Goal: Information Seeking & Learning: Learn about a topic

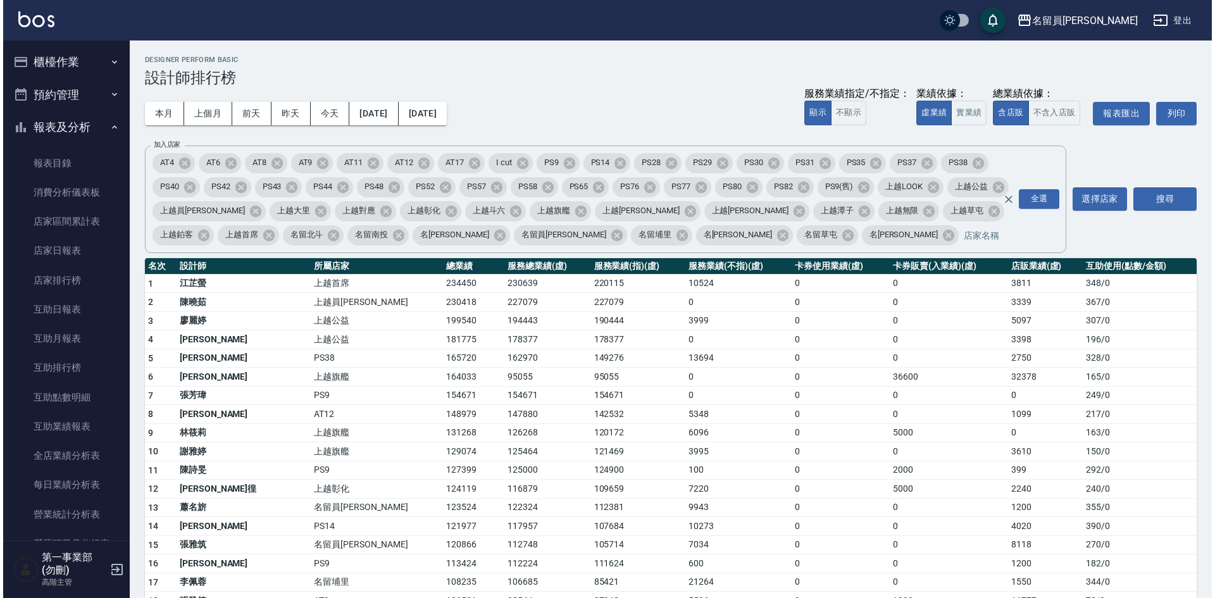
scroll to position [325, 0]
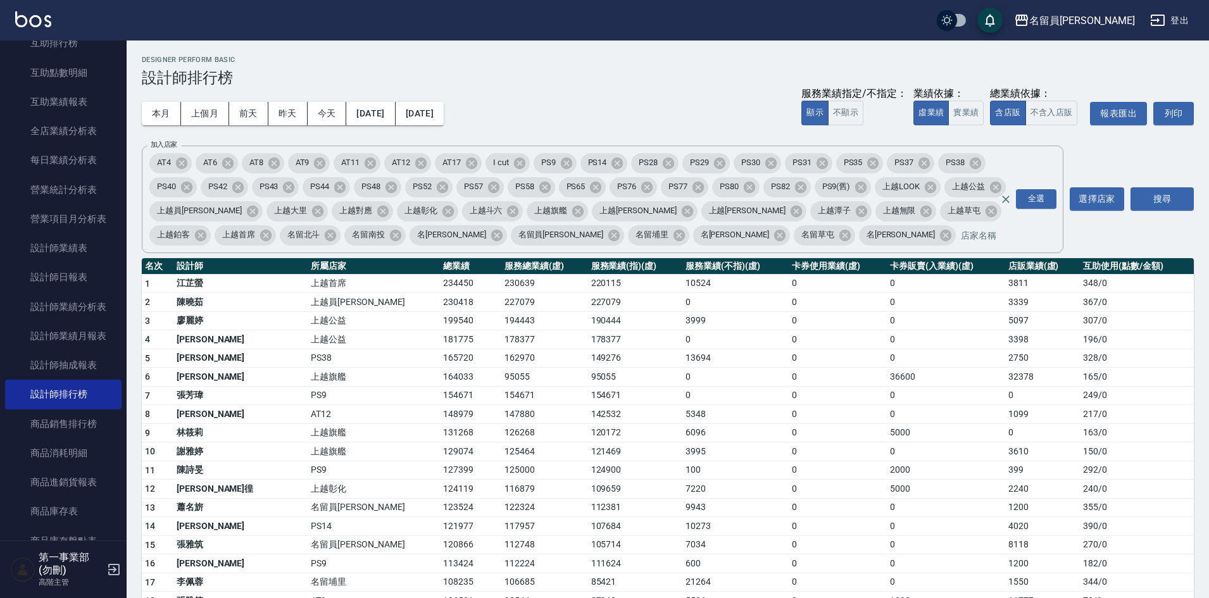
click at [623, 81] on h3 "設計師排行榜" at bounding box center [668, 78] width 1052 height 18
click at [1109, 30] on button "名留員[PERSON_NAME]" at bounding box center [1074, 21] width 131 height 26
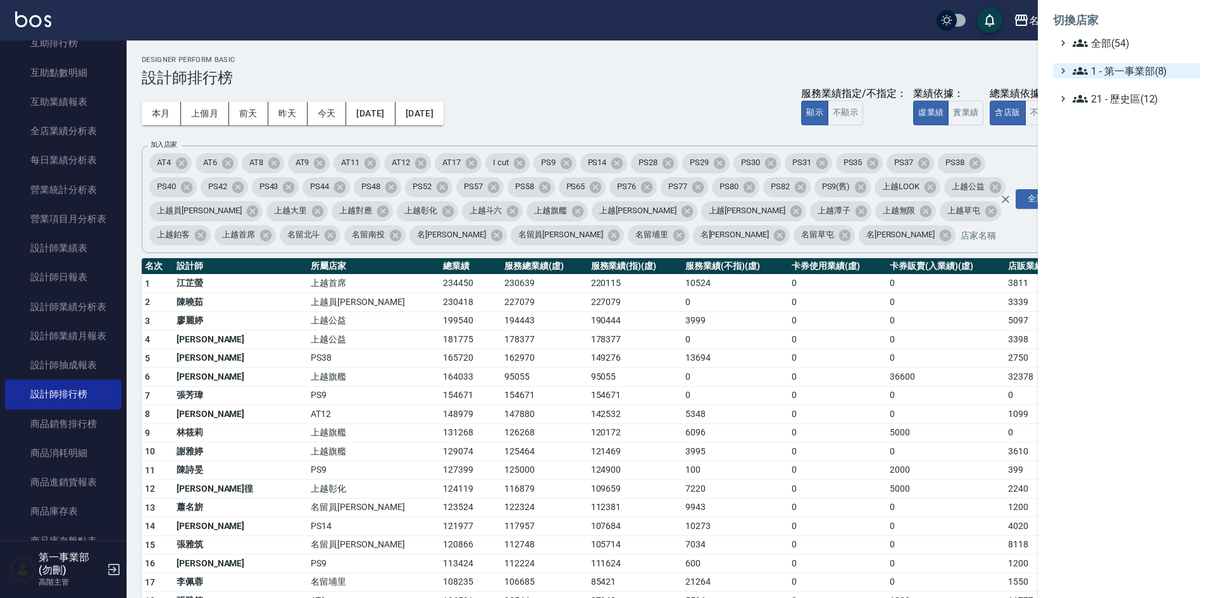
click at [1133, 74] on span "1 - 第一事業部(8)" at bounding box center [1134, 70] width 122 height 15
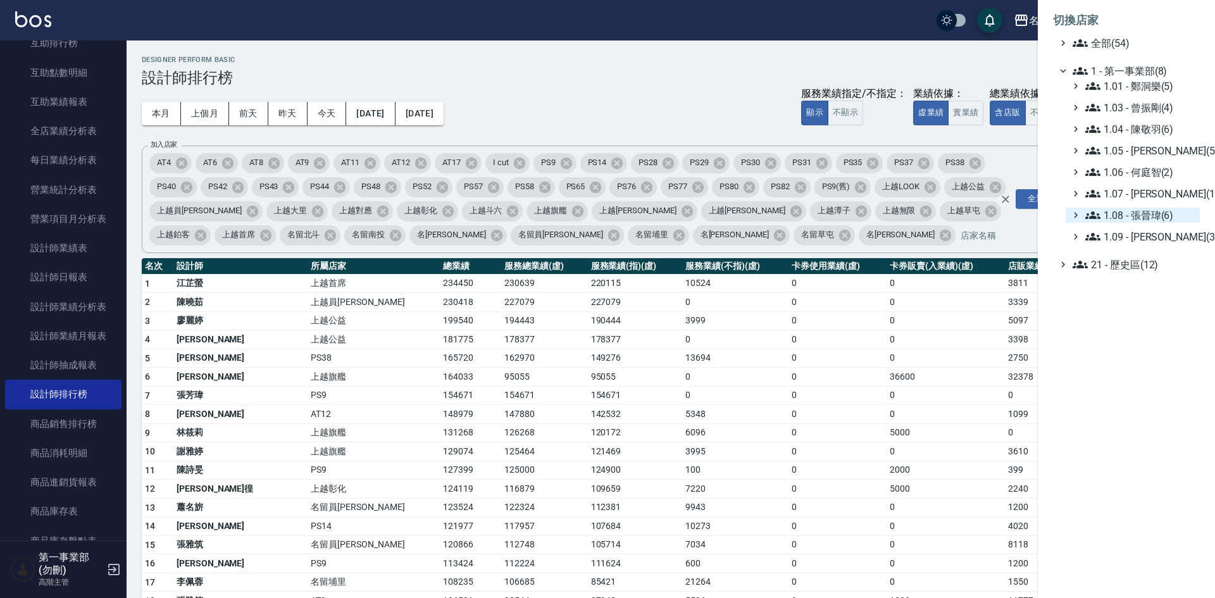
click at [1176, 209] on span "1.08 - 張晉瑋(6)" at bounding box center [1139, 215] width 109 height 15
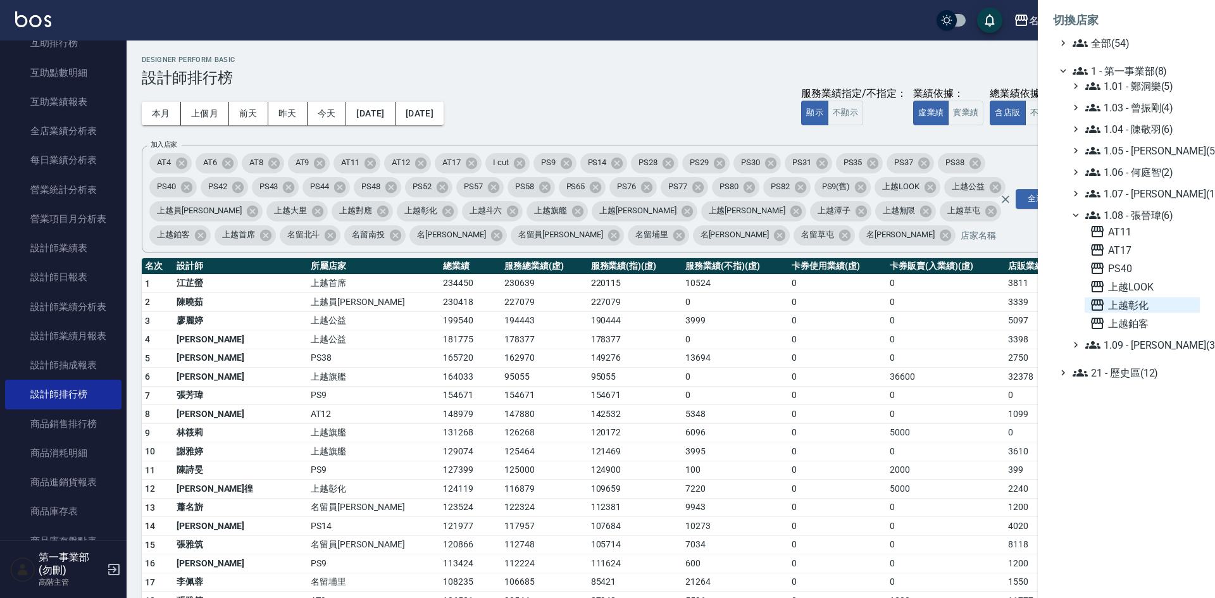
click at [1162, 302] on span "上越彰化" at bounding box center [1142, 304] width 105 height 15
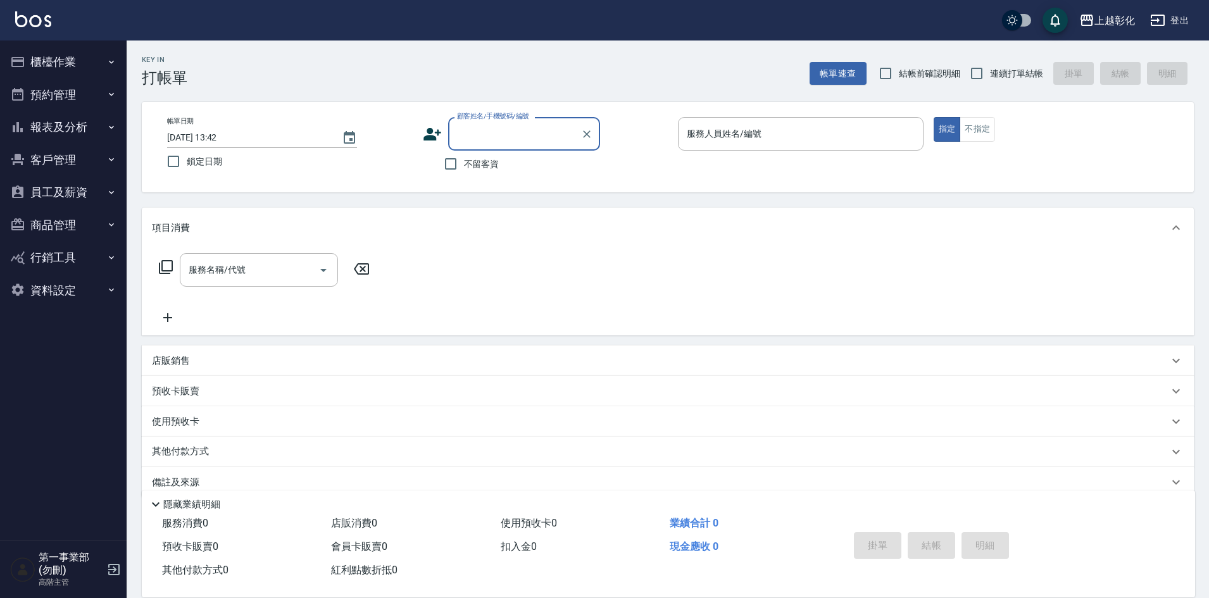
click at [77, 120] on button "報表及分析" at bounding box center [63, 127] width 116 height 33
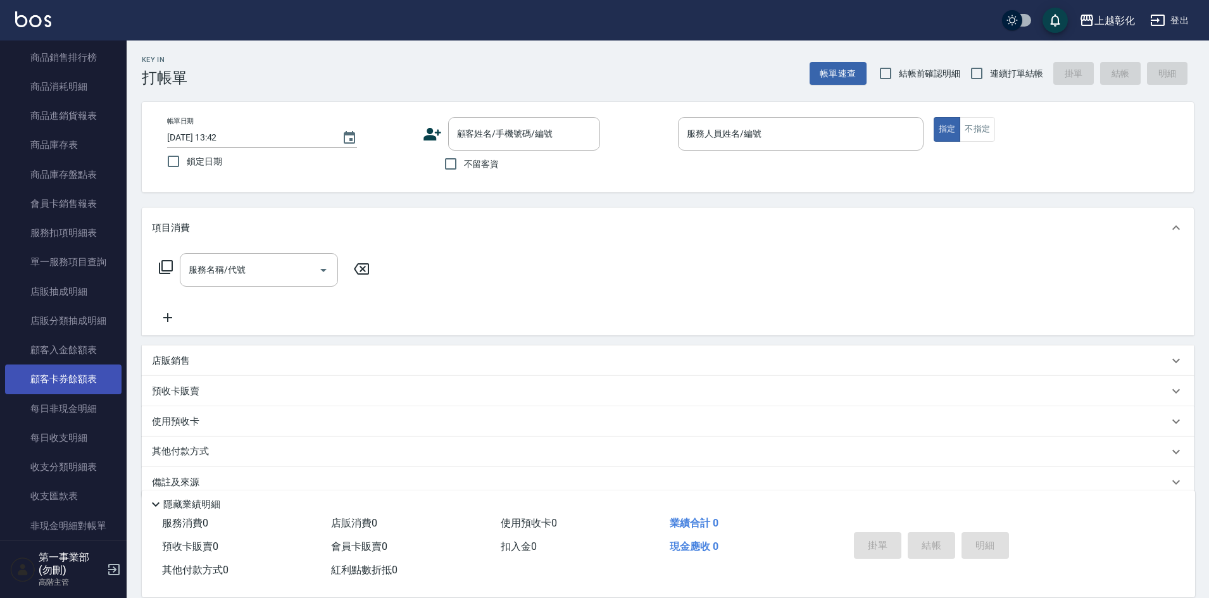
scroll to position [696, 0]
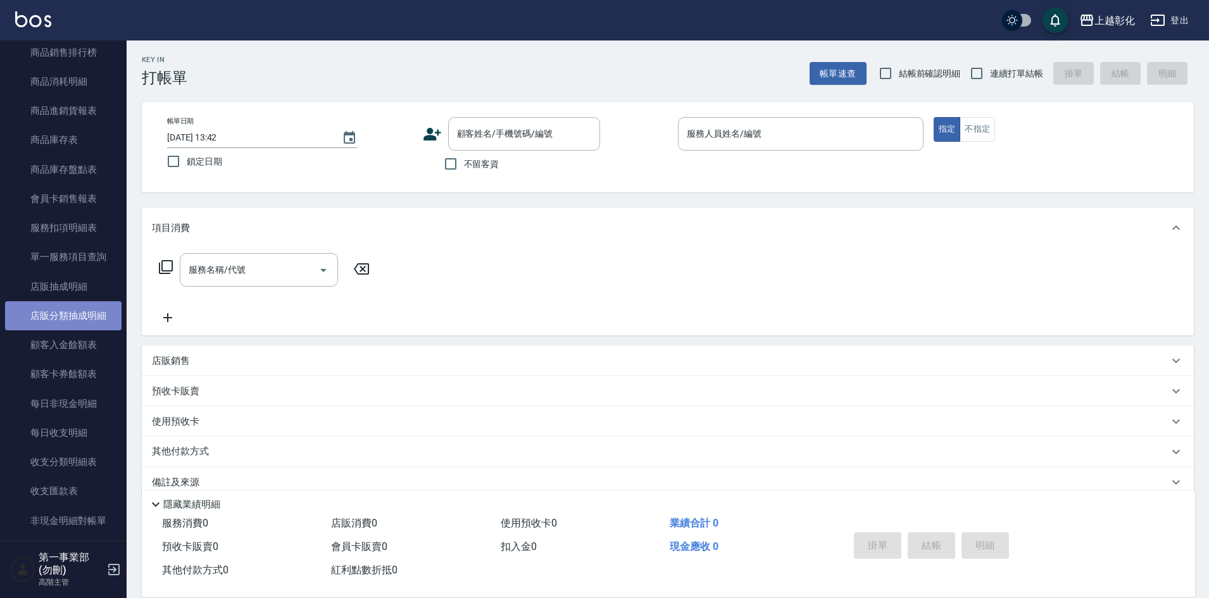
click at [82, 316] on link "店販分類抽成明細" at bounding box center [63, 315] width 116 height 29
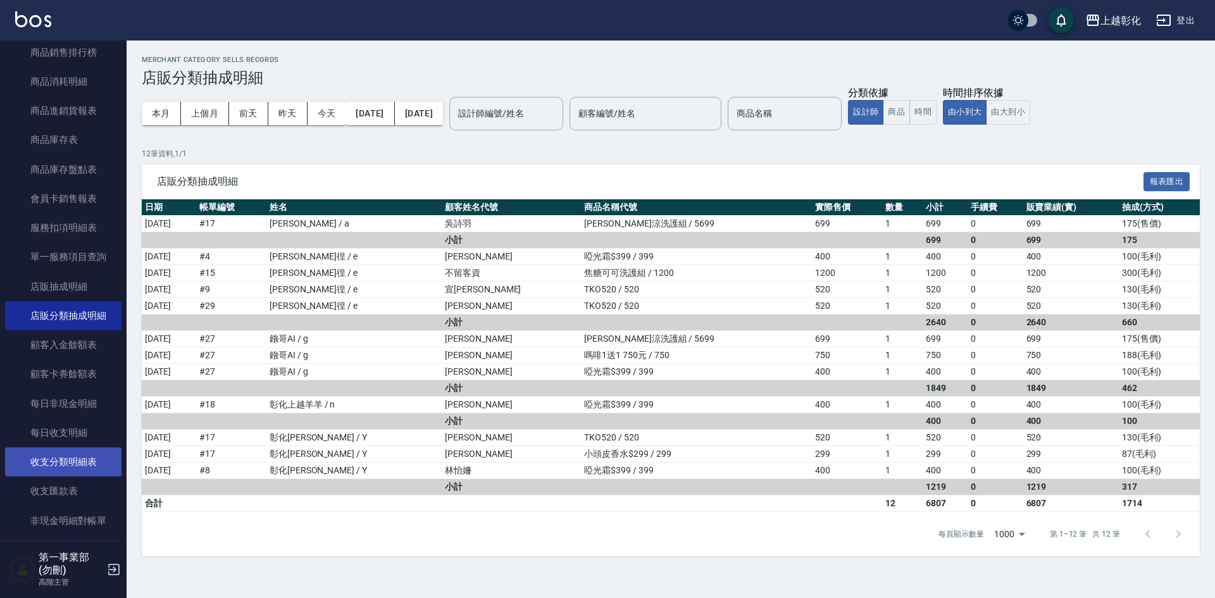
click at [93, 466] on link "收支分類明細表" at bounding box center [63, 461] width 116 height 29
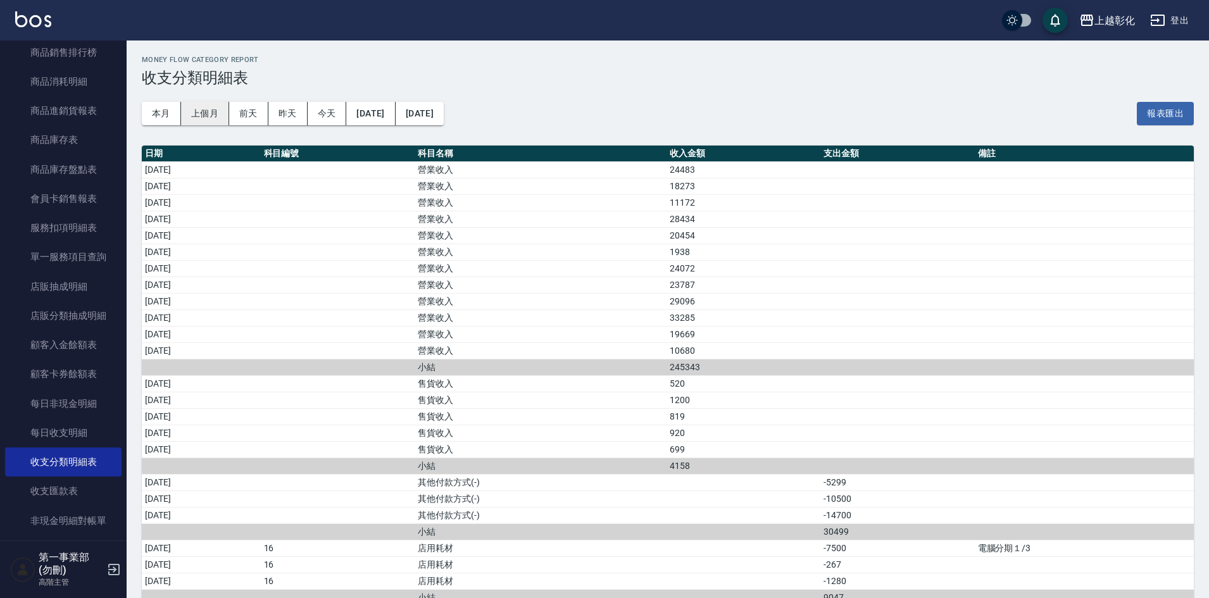
click at [216, 115] on button "上個月" at bounding box center [205, 113] width 48 height 23
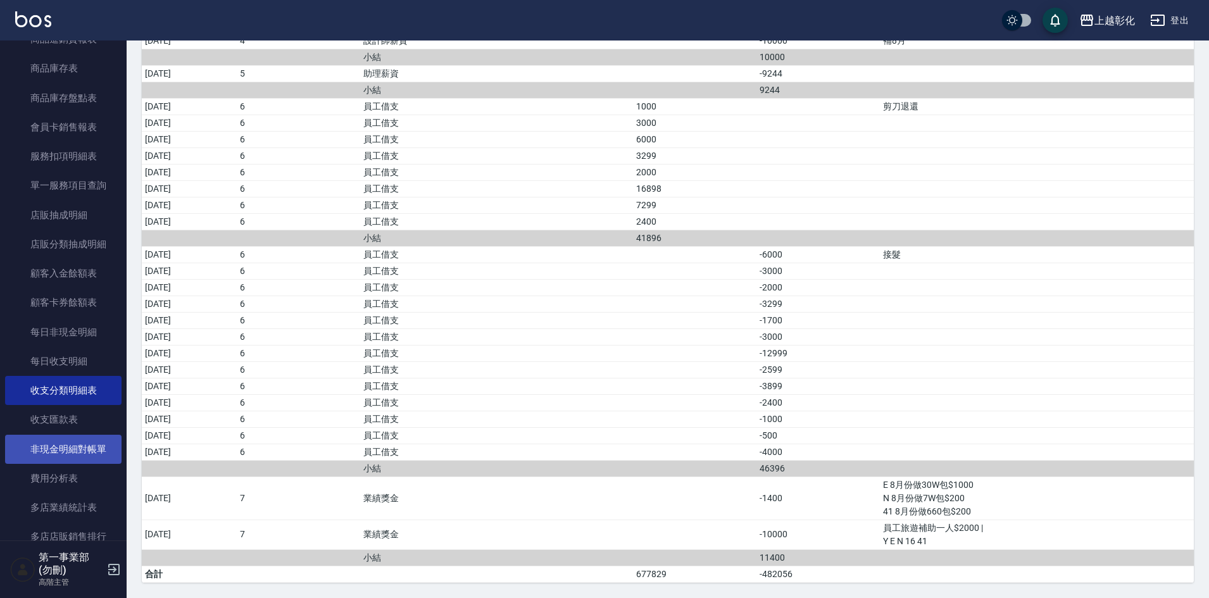
scroll to position [1012, 0]
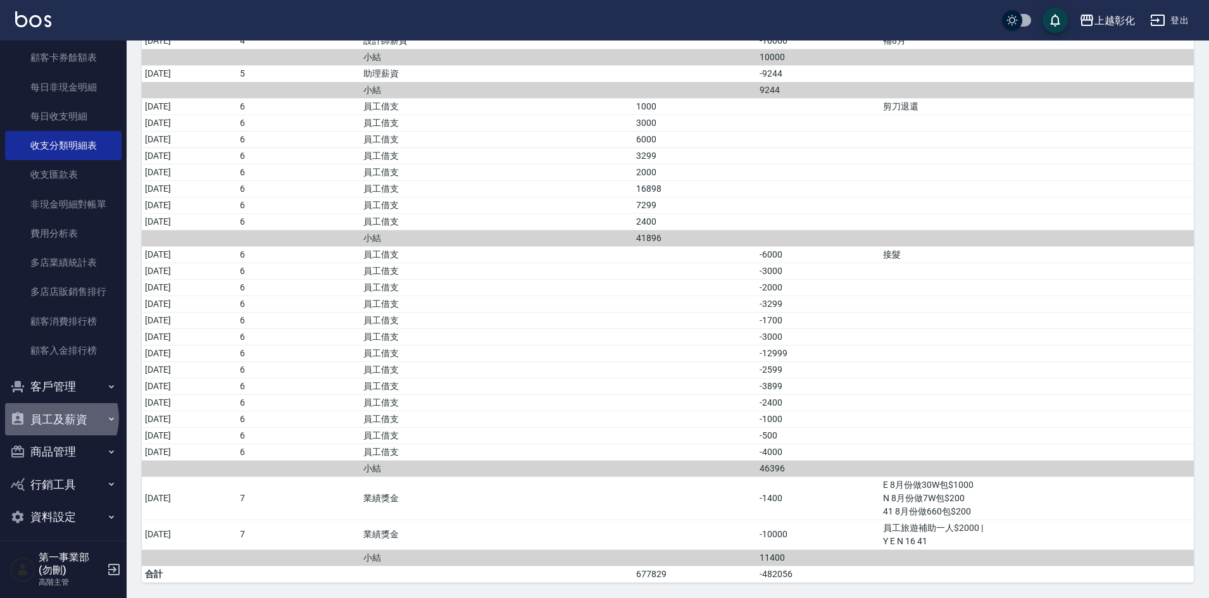
click at [59, 418] on button "員工及薪資" at bounding box center [63, 419] width 116 height 33
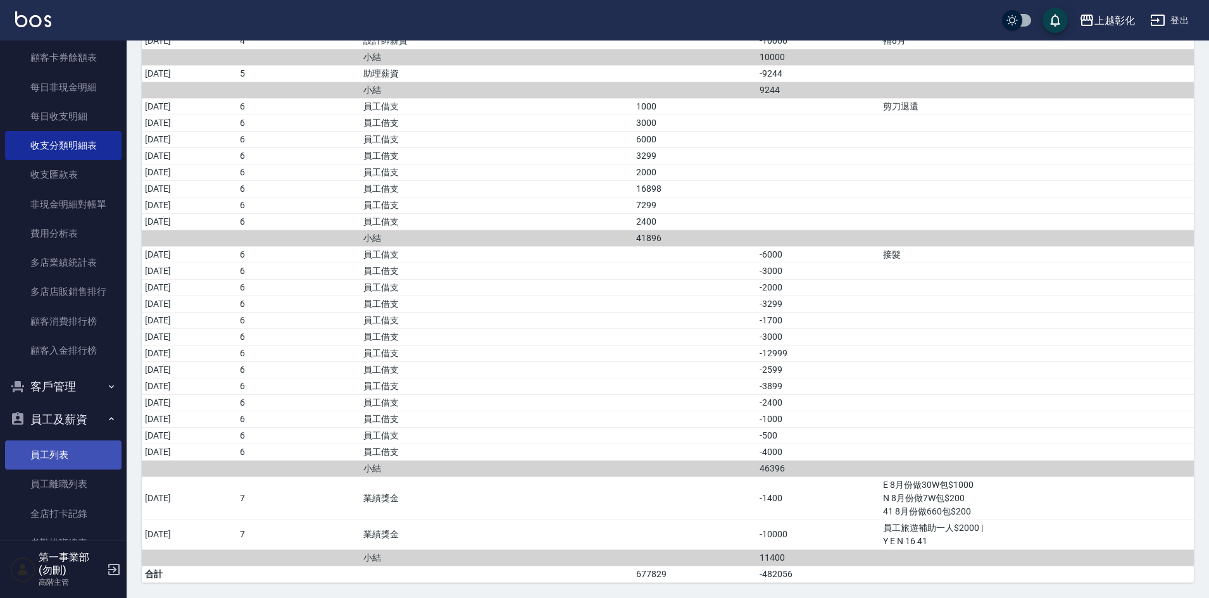
click at [70, 455] on link "員工列表" at bounding box center [63, 454] width 116 height 29
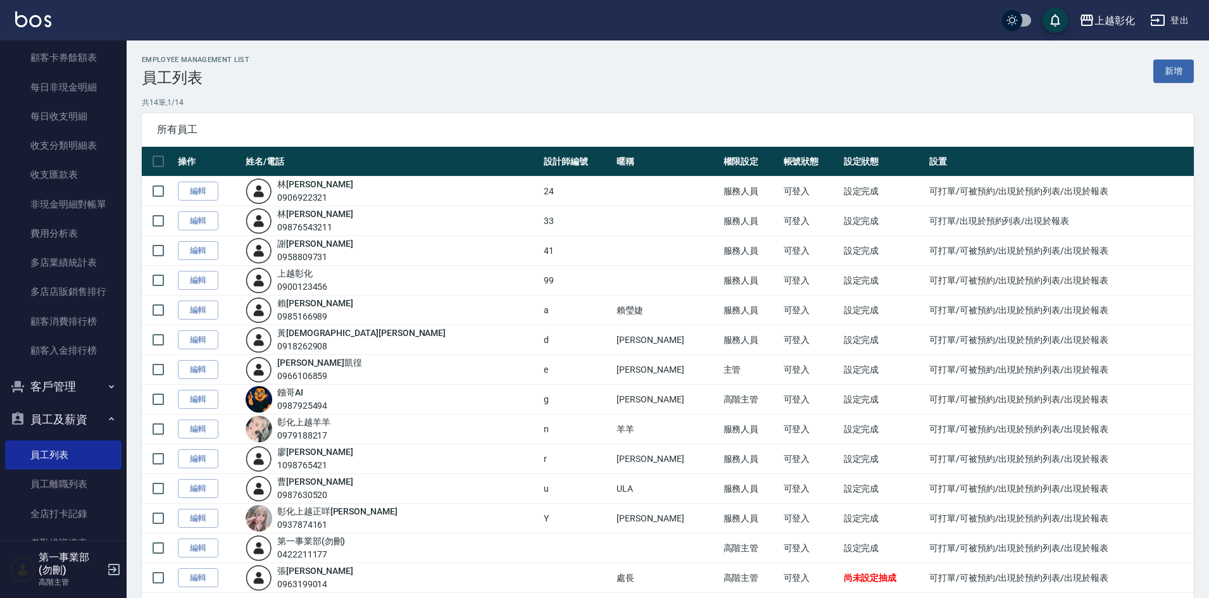
click at [536, 97] on p "共 14 筆, 1 / 14" at bounding box center [668, 102] width 1052 height 11
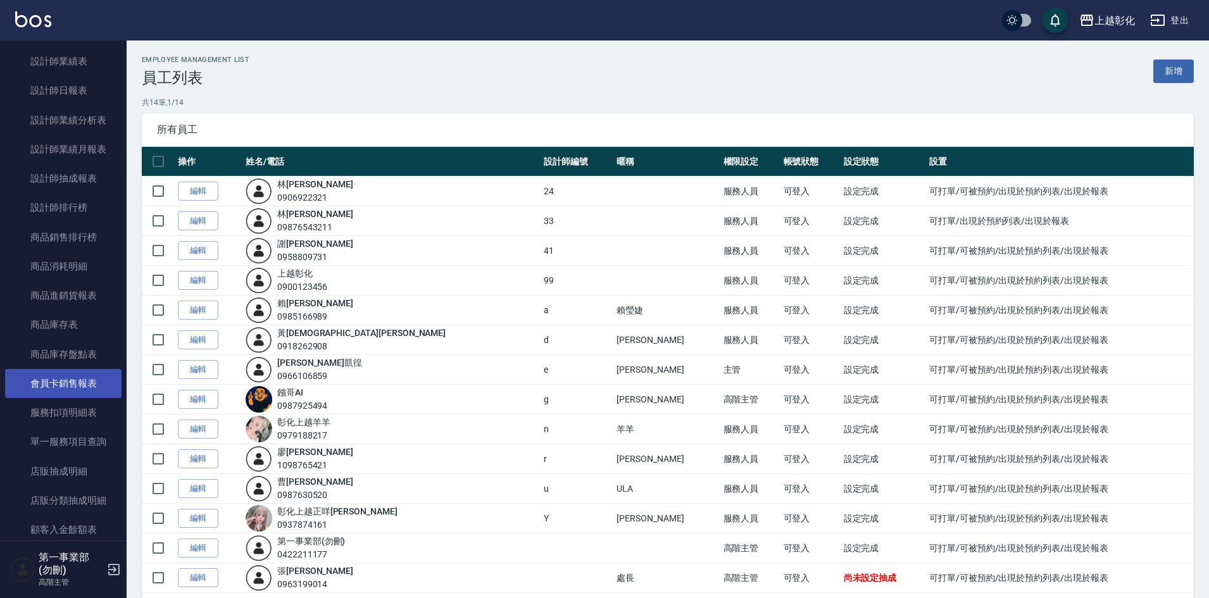
scroll to position [506, 0]
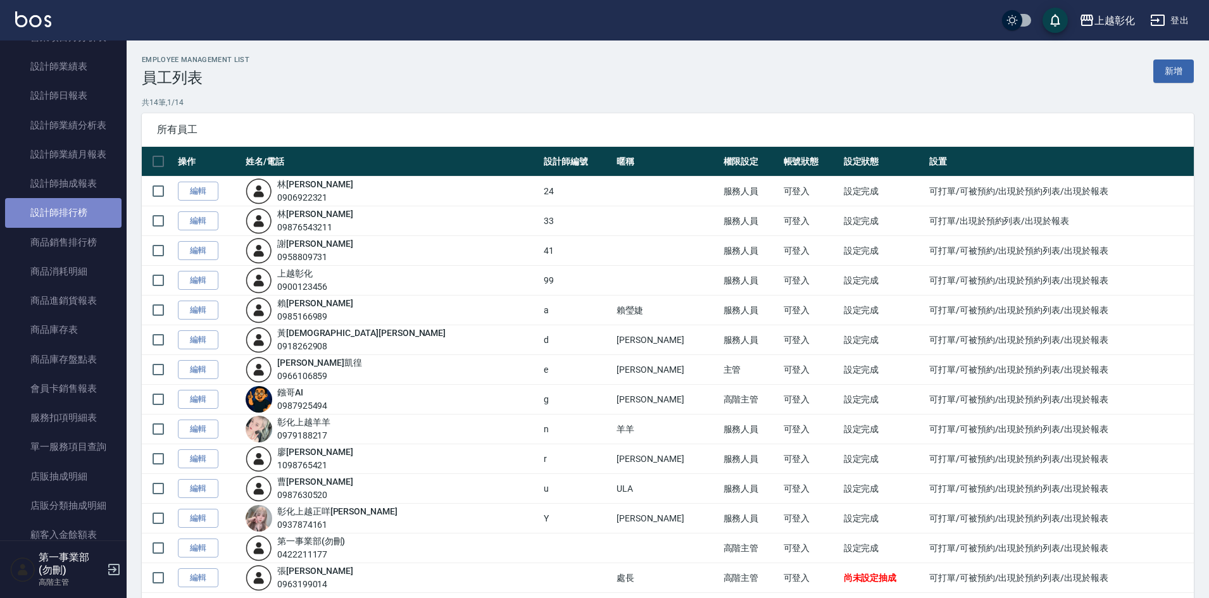
click at [69, 216] on link "設計師排行榜" at bounding box center [63, 212] width 116 height 29
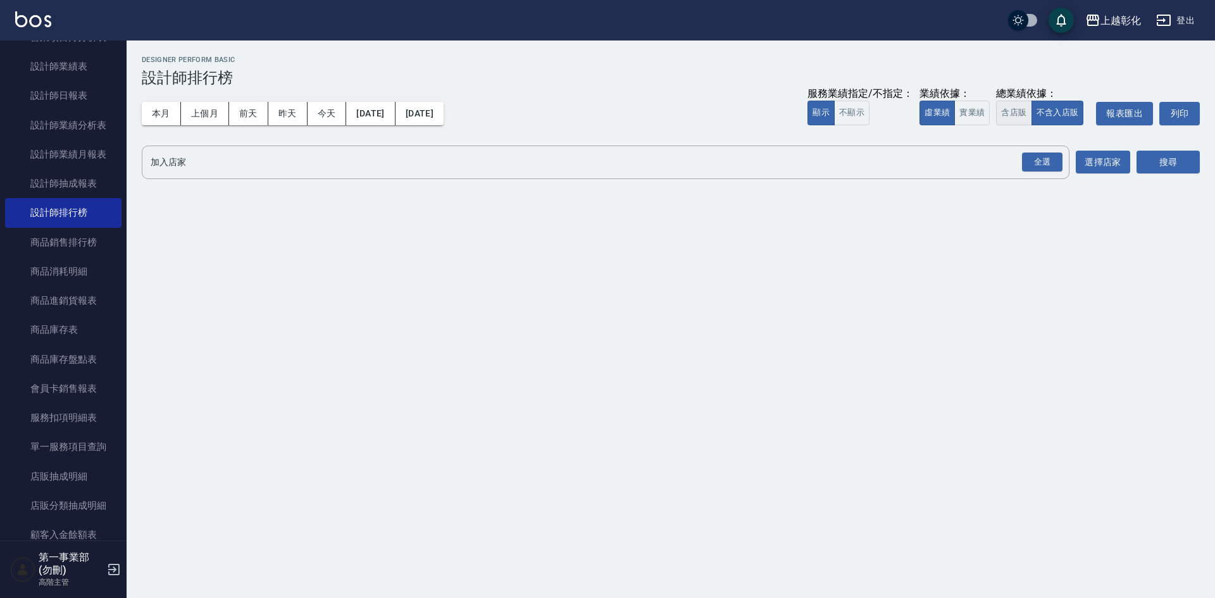
click at [1026, 106] on button "含店販" at bounding box center [1013, 113] width 35 height 25
click at [1045, 169] on div "全選" at bounding box center [1042, 162] width 40 height 20
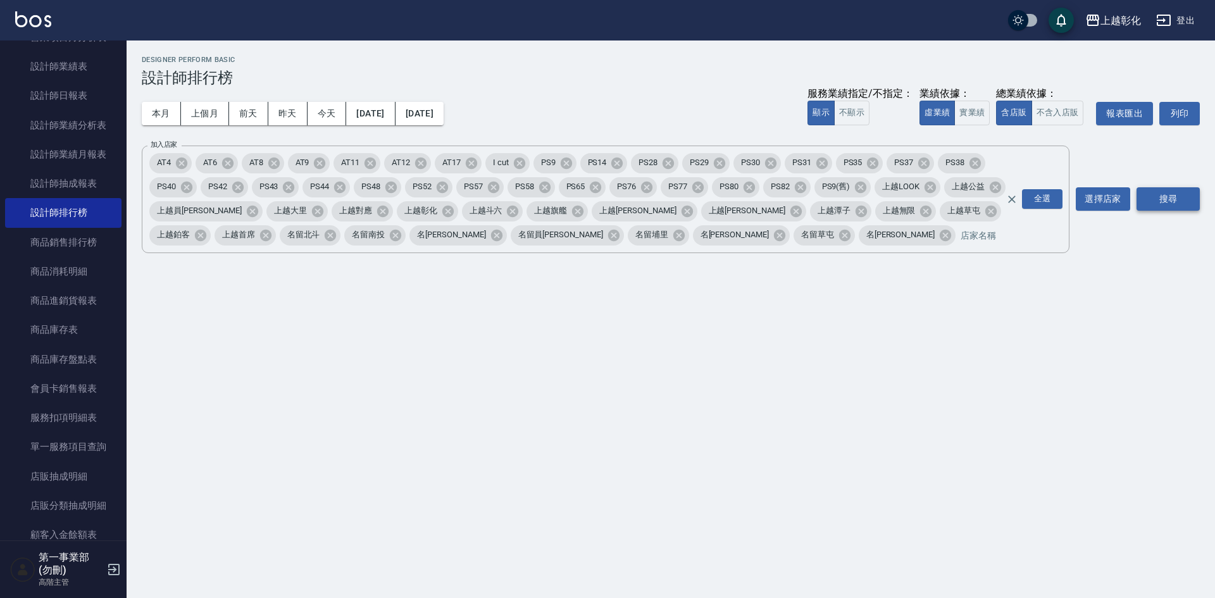
click at [1147, 193] on button "搜尋" at bounding box center [1167, 198] width 63 height 23
